Goal: Transaction & Acquisition: Purchase product/service

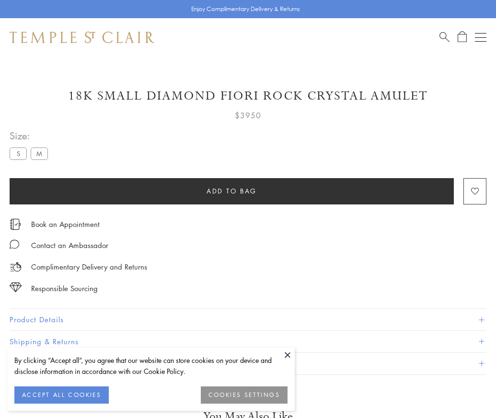
click at [231, 191] on span "Add to bag" at bounding box center [231, 191] width 50 height 11
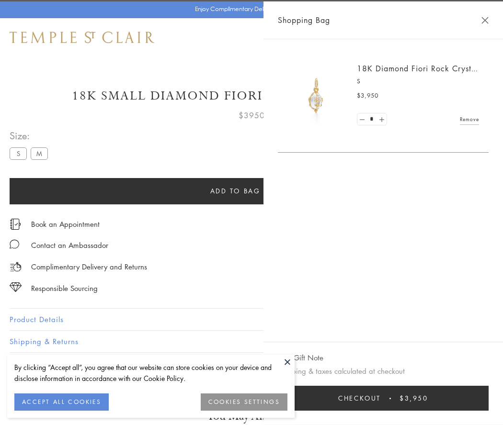
click at [407, 398] on button "Checkout $3,950" at bounding box center [383, 398] width 211 height 25
